Goal: Find specific page/section

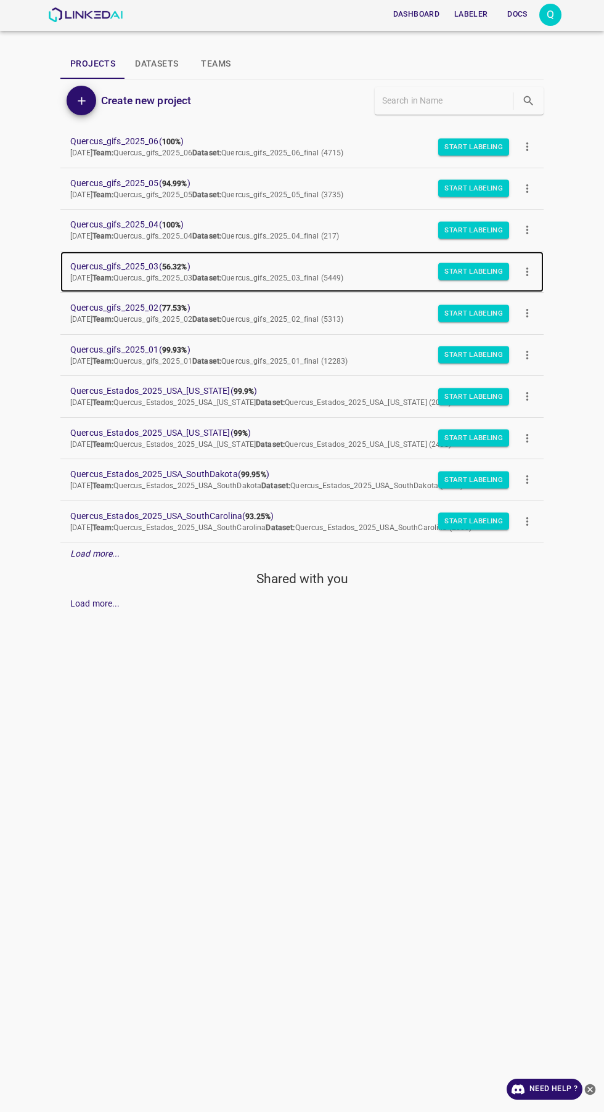
click at [103, 264] on span "Quercus_gifs_2025_03 ( 56.32% )" at bounding box center [292, 266] width 444 height 13
